Goal: Find specific page/section: Find specific page/section

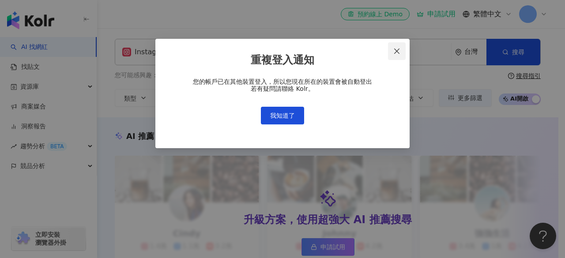
click at [395, 52] on icon "close" at bounding box center [397, 51] width 7 height 7
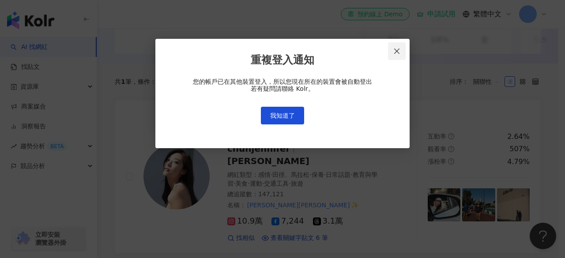
click at [398, 51] on icon "close" at bounding box center [396, 51] width 5 height 5
